Goal: Book appointment/travel/reservation

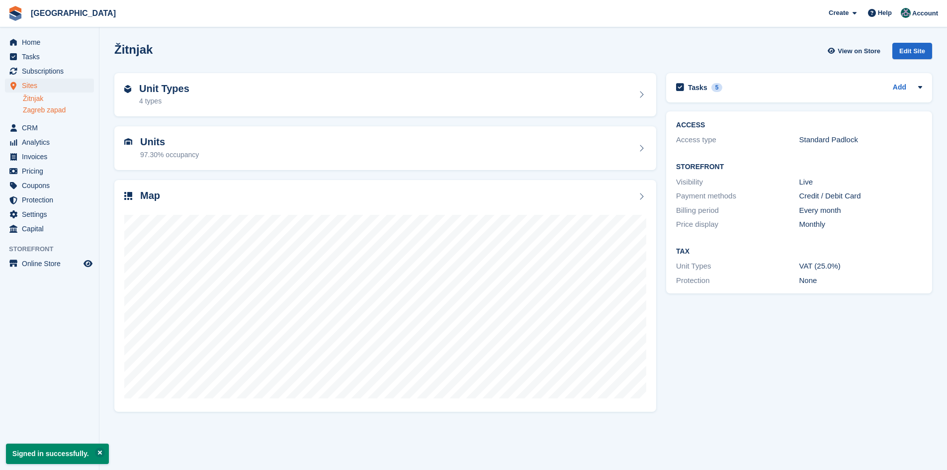
click at [60, 110] on link "Zagreb zapad" at bounding box center [58, 109] width 71 height 9
